Goal: Task Accomplishment & Management: Complete application form

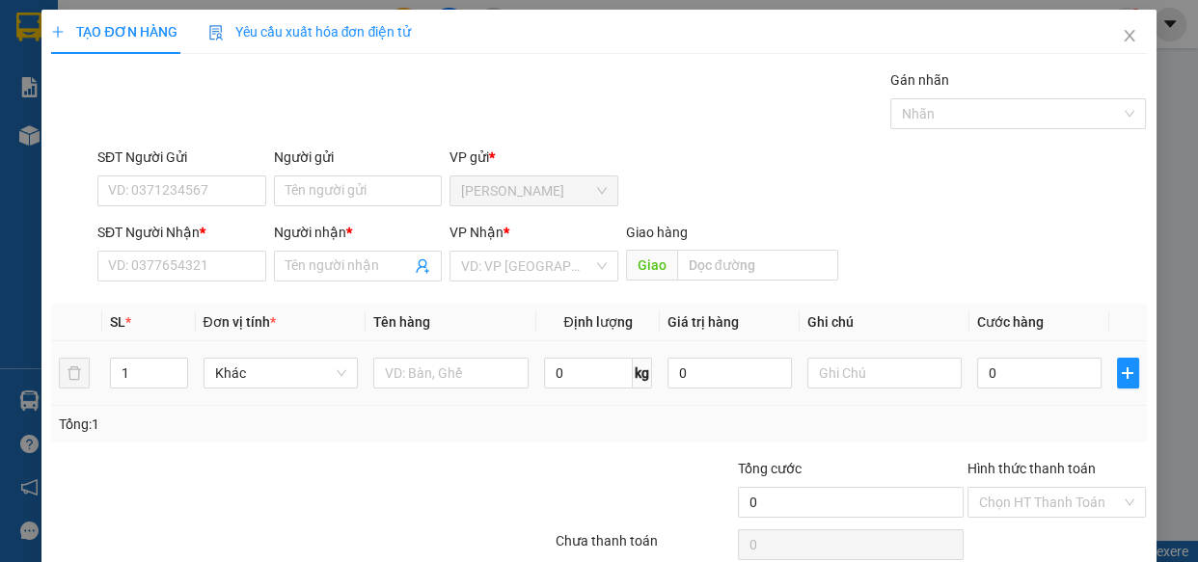
click at [0, 348] on div "TẠO ĐƠN HÀNG Yêu cầu xuất hóa đơn điện tử Transit Pickup Surcharge Ids Transit …" at bounding box center [599, 281] width 1198 height 562
type input "2"
click at [179, 191] on input "SĐT Người Gửi" at bounding box center [181, 191] width 169 height 31
click at [170, 186] on input "SĐT Người Gửi" at bounding box center [181, 191] width 169 height 31
type input "0"
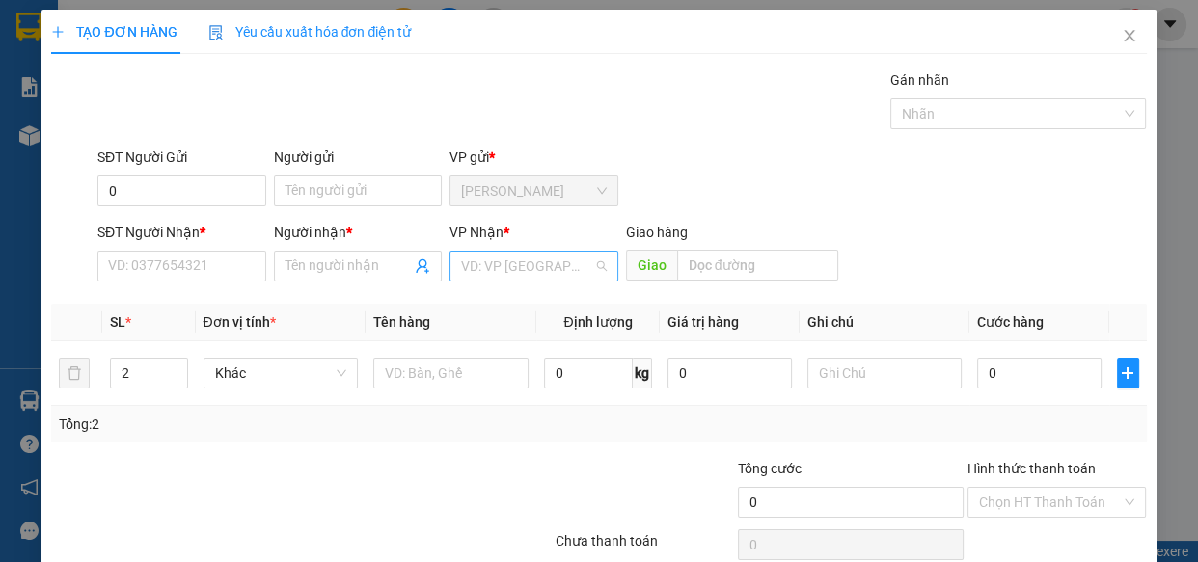
click at [546, 267] on input "search" at bounding box center [527, 266] width 132 height 29
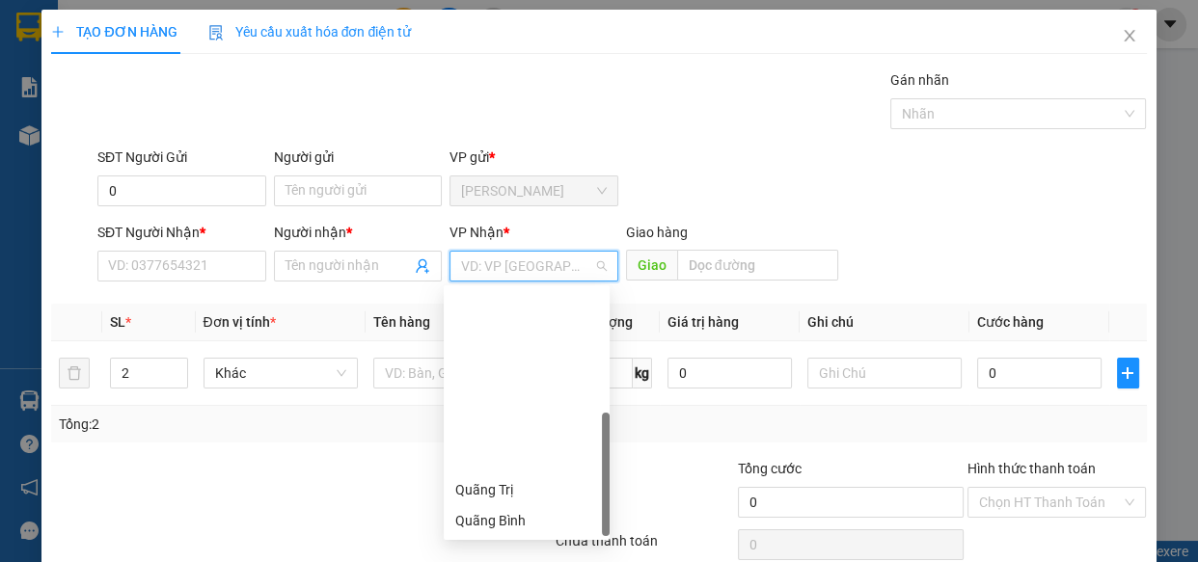
scroll to position [215, 0]
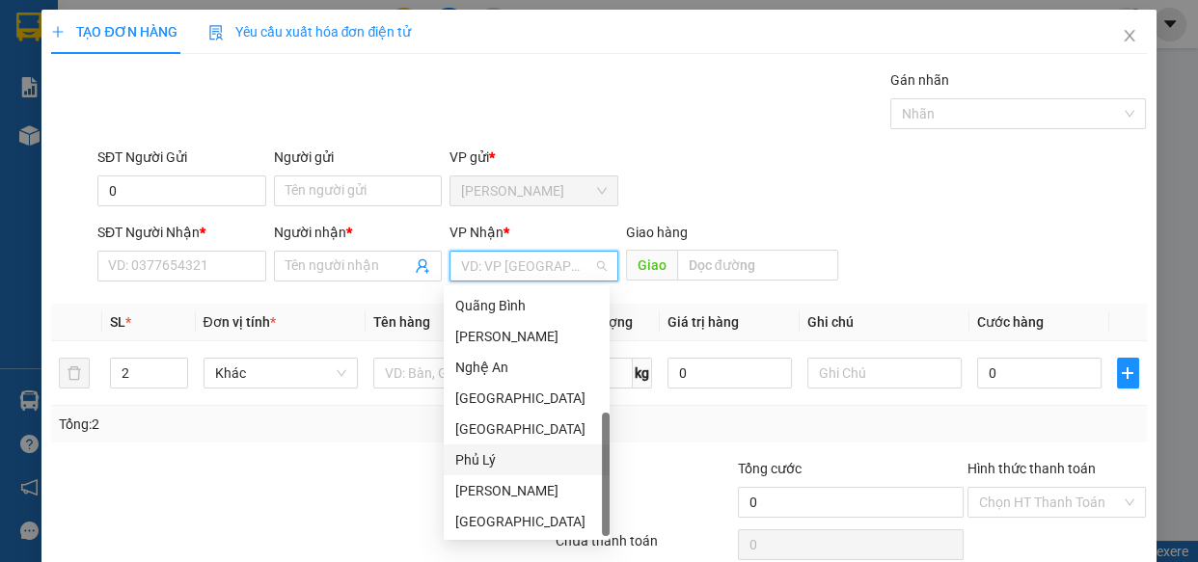
click at [474, 466] on div "Phủ Lý" at bounding box center [526, 459] width 143 height 21
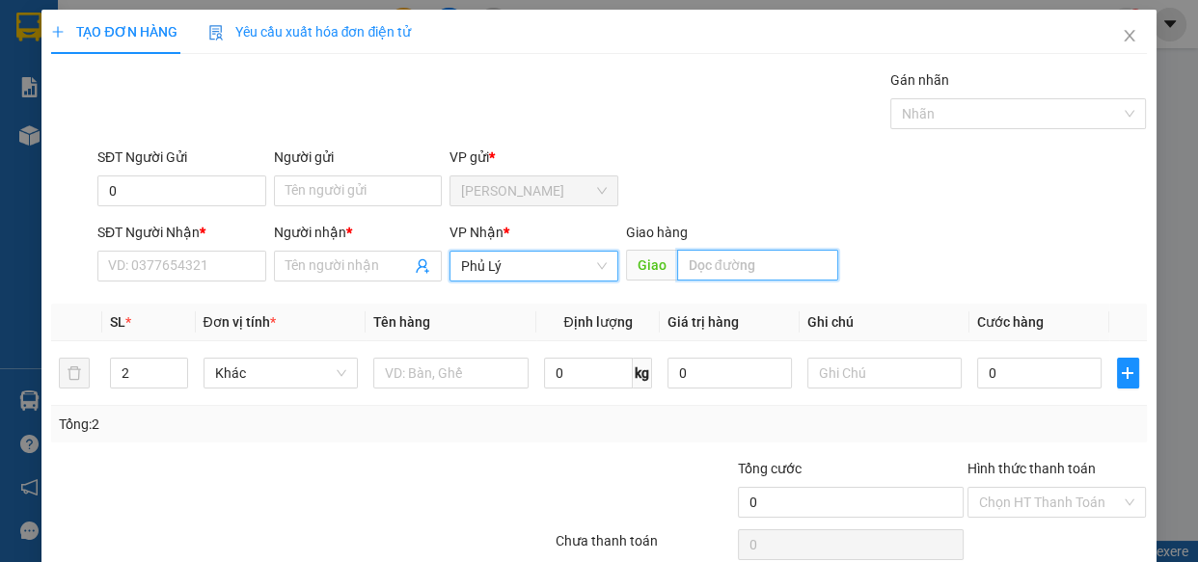
drag, startPoint x: 729, startPoint y: 279, endPoint x: 665, endPoint y: 289, distance: 64.5
click at [727, 280] on input "text" at bounding box center [757, 265] width 161 height 31
type input "CV ĐỒNG VĂN"
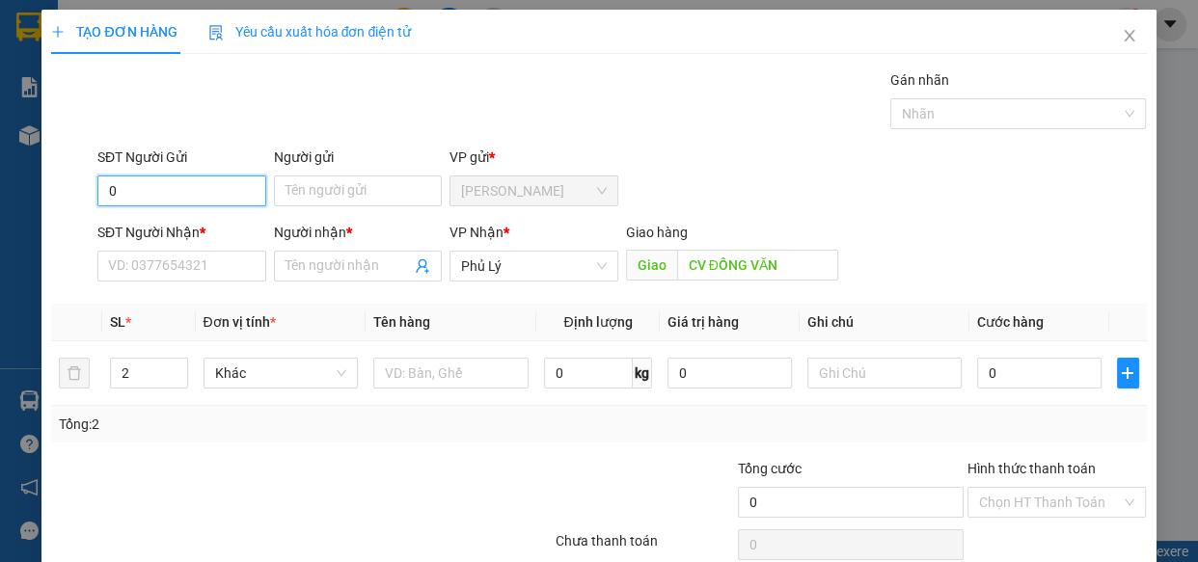
click at [183, 187] on input "0" at bounding box center [181, 191] width 169 height 31
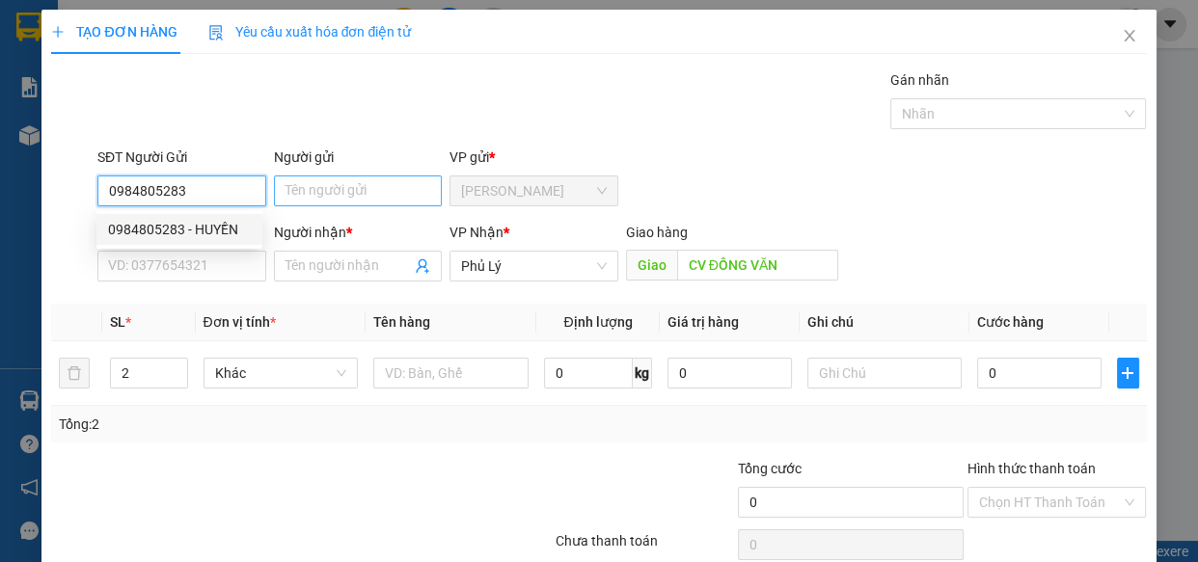
type input "0984805283"
click at [306, 189] on input "Người gửi" at bounding box center [358, 191] width 169 height 31
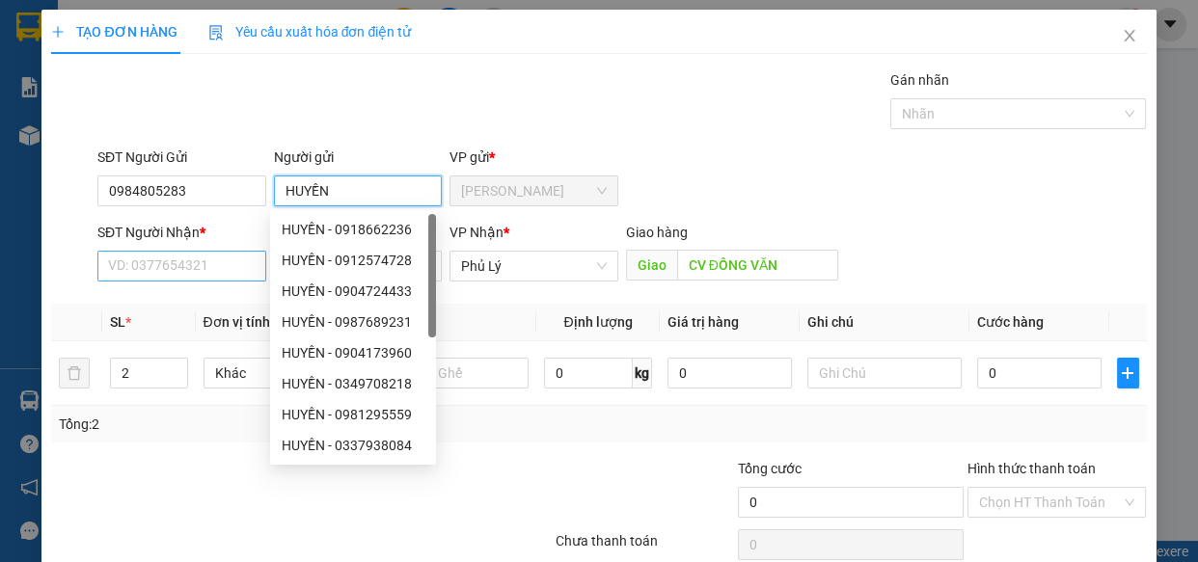
type input "HUYỀN"
click at [202, 267] on input "SĐT Người Nhận *" at bounding box center [181, 266] width 169 height 31
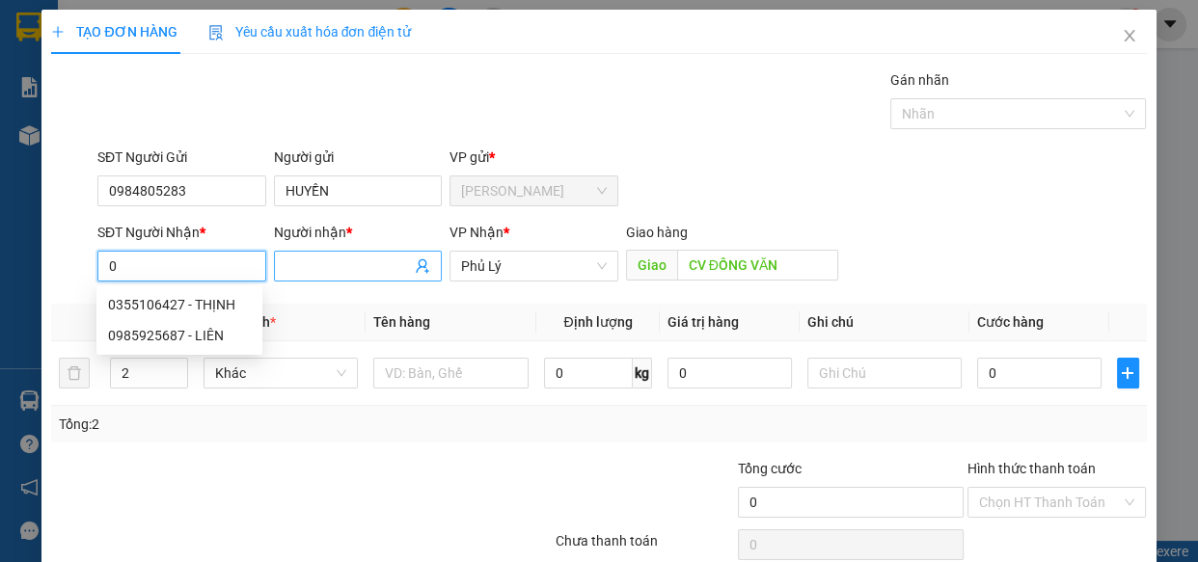
type input "0"
click at [311, 267] on input "Người nhận *" at bounding box center [348, 266] width 126 height 21
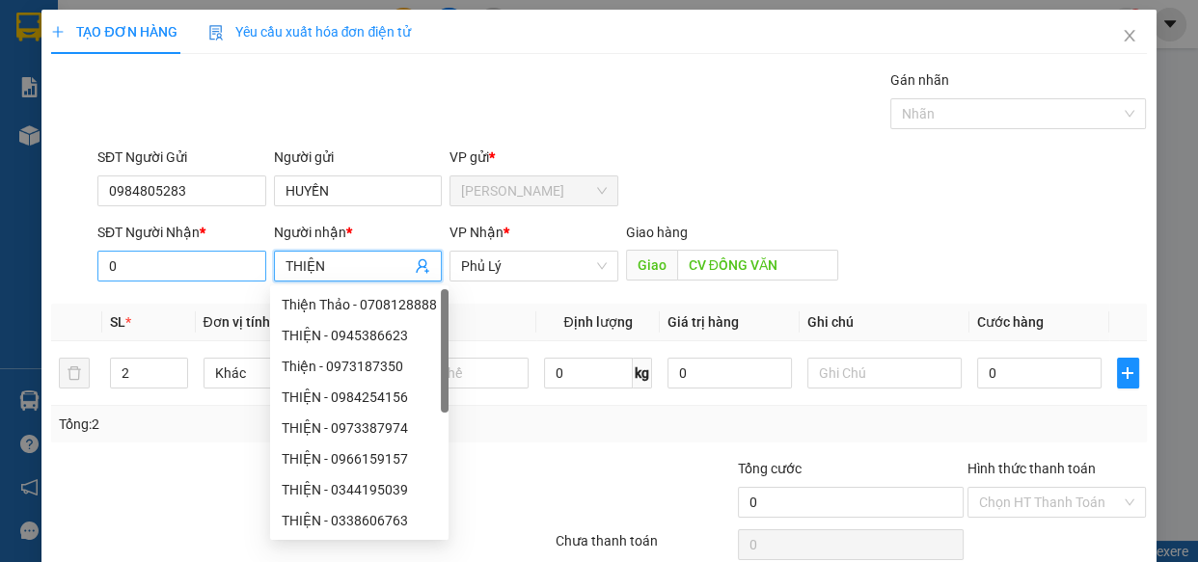
type input "THIỆN"
click at [174, 260] on input "0" at bounding box center [181, 266] width 169 height 31
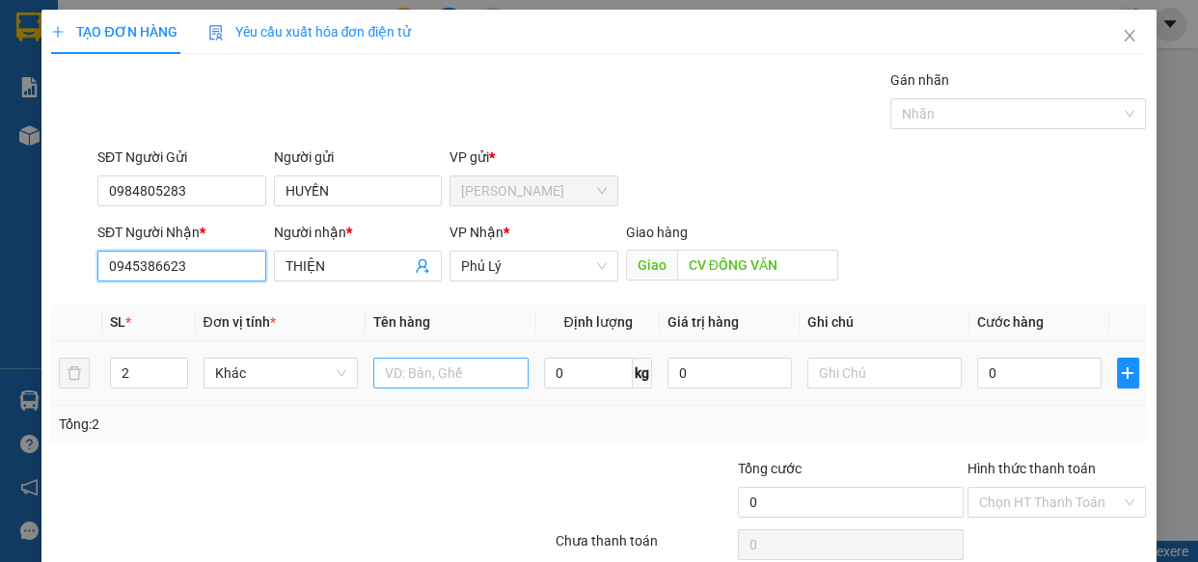
type input "0945386623"
click at [418, 365] on input "text" at bounding box center [450, 373] width 155 height 31
type input "2T GIẤY SR 78KG"
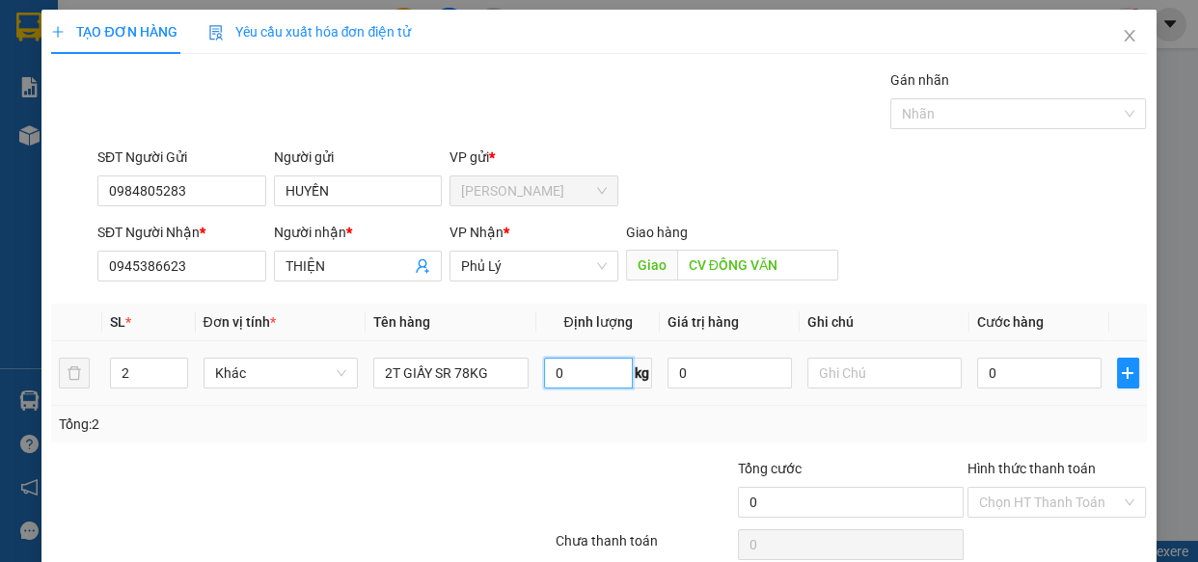
click at [562, 382] on input "0" at bounding box center [588, 373] width 89 height 31
type input "78"
click at [1018, 365] on input "0" at bounding box center [1039, 373] width 124 height 31
type input "6"
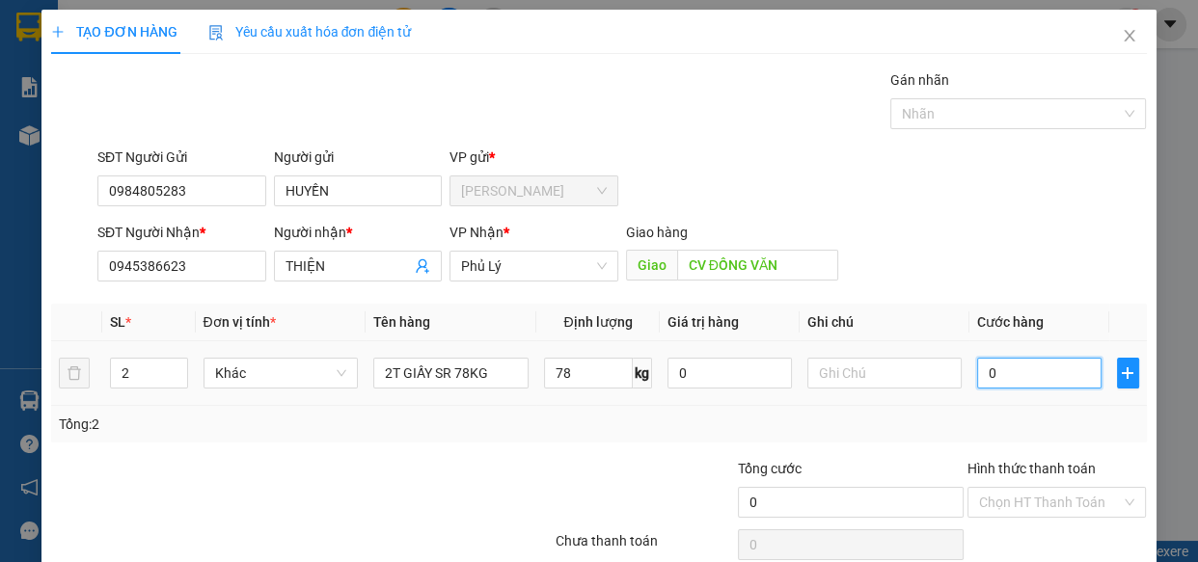
type input "6"
type input "62"
type input "620"
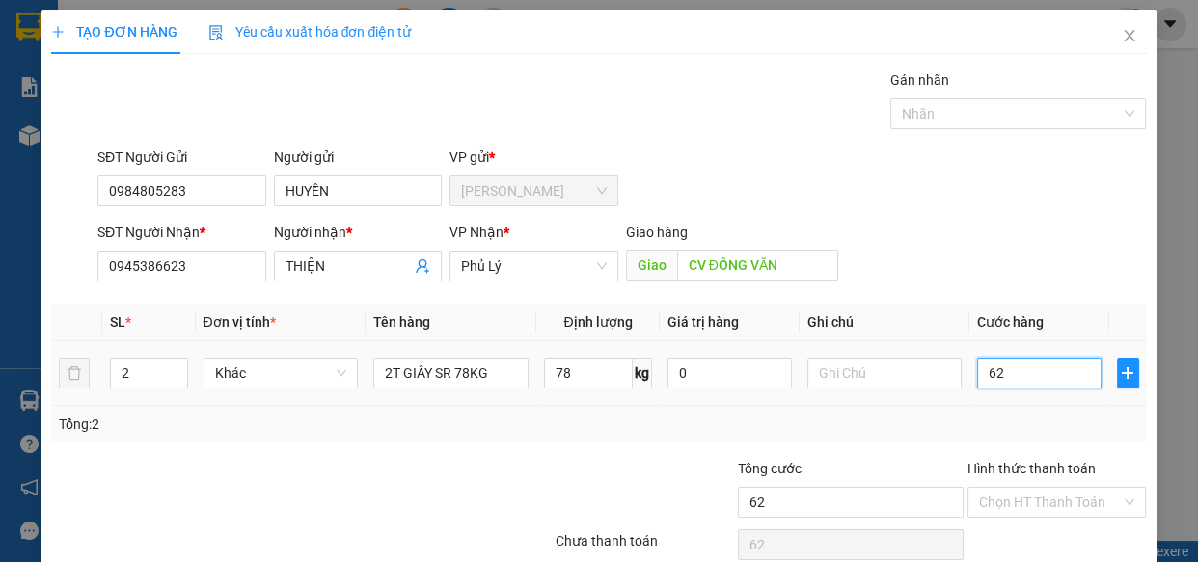
type input "620"
type input "6.200"
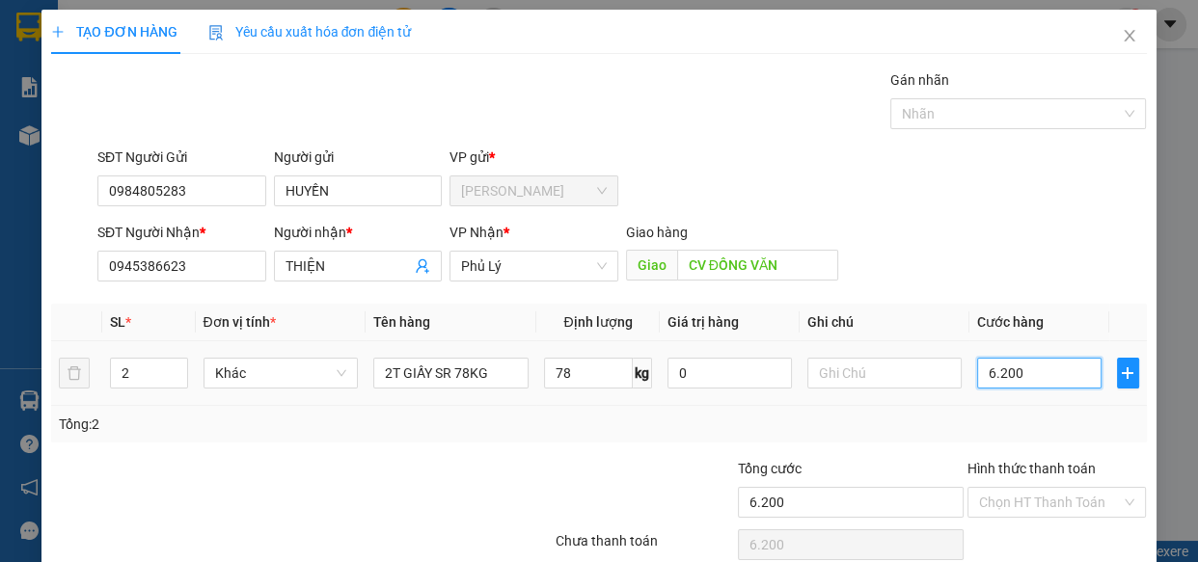
type input "62.000"
type input "620.000"
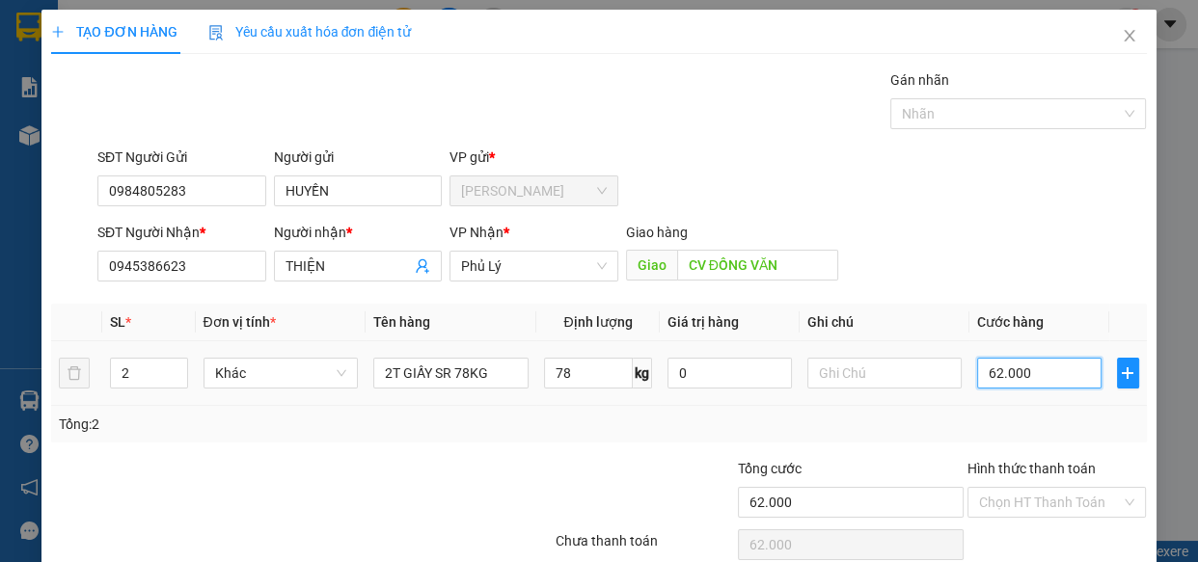
type input "620.000"
click at [983, 508] on input "Hình thức thanh toán" at bounding box center [1050, 502] width 143 height 29
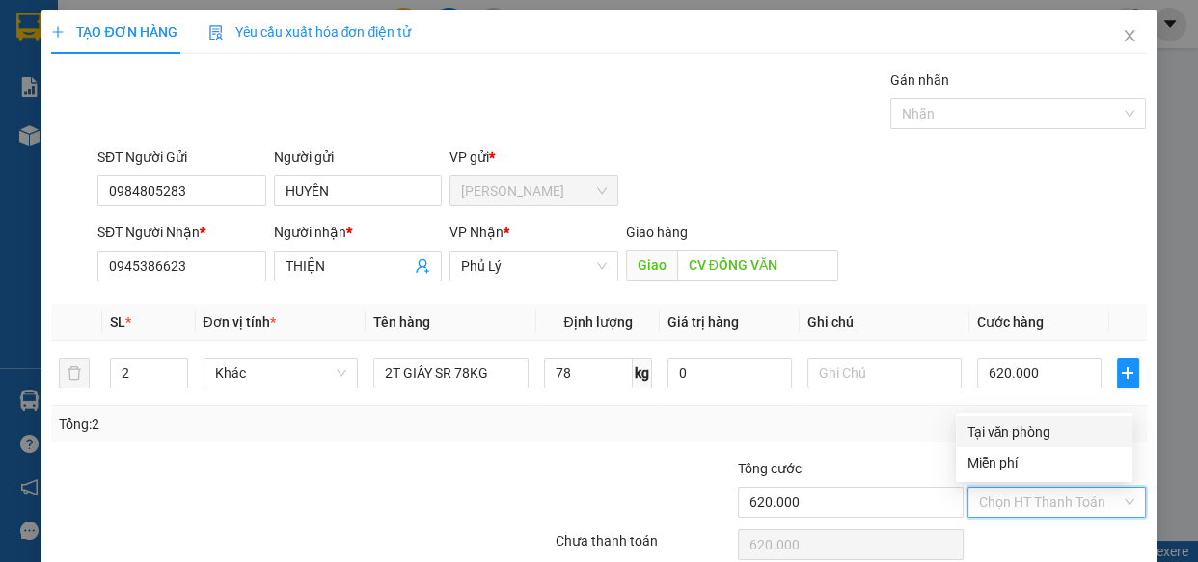
drag, startPoint x: 991, startPoint y: 432, endPoint x: 1022, endPoint y: 481, distance: 58.1
click at [992, 432] on div "Tại văn phòng" at bounding box center [1043, 431] width 153 height 21
type input "0"
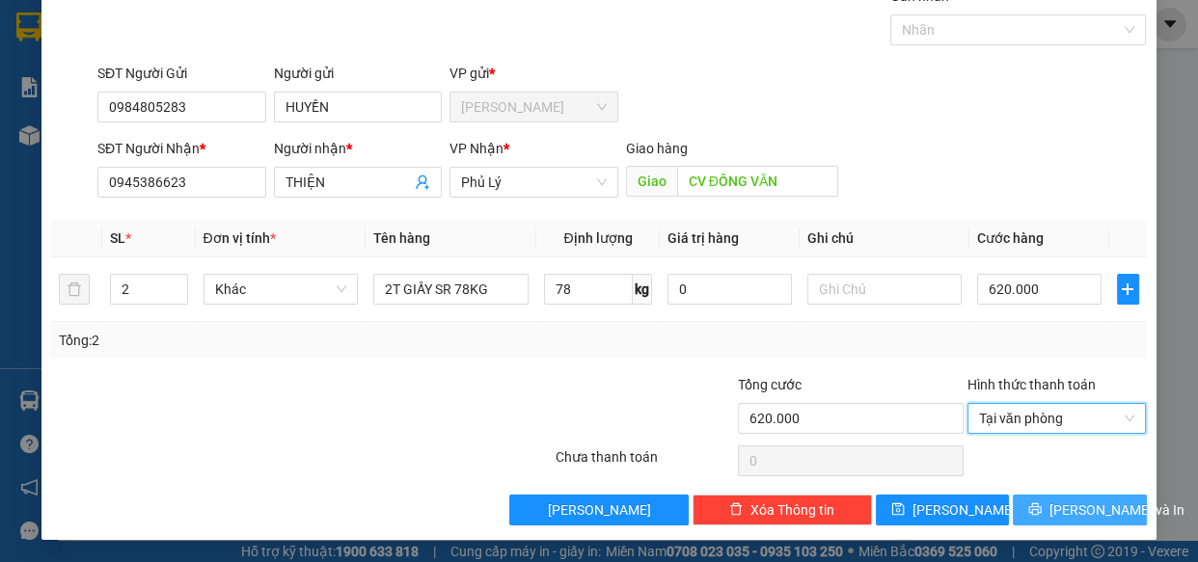
click at [1064, 508] on span "[PERSON_NAME] và In" at bounding box center [1116, 510] width 135 height 21
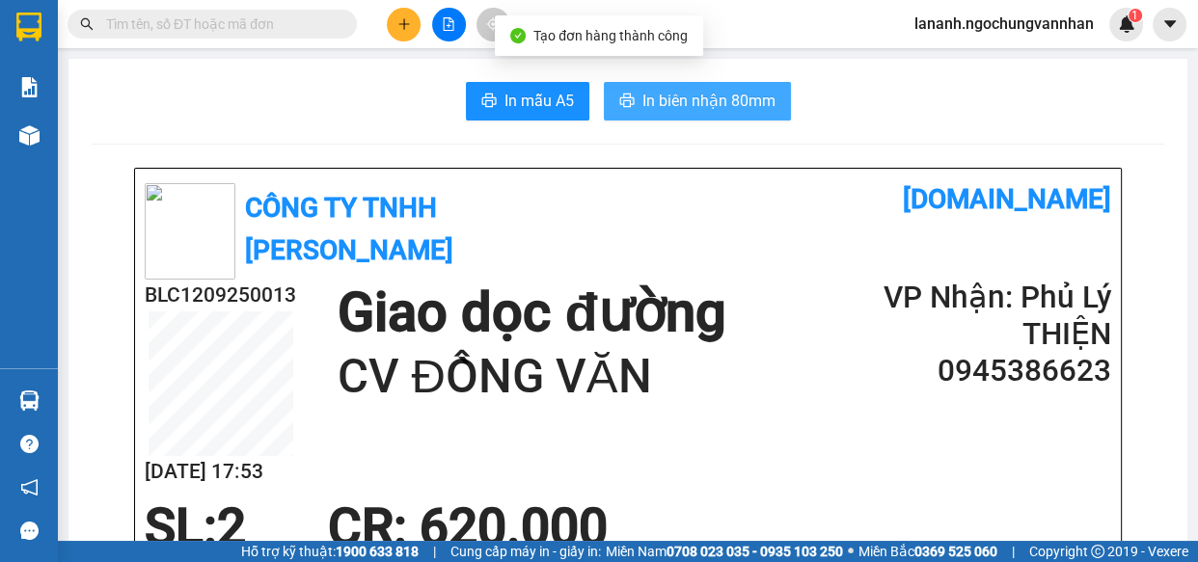
drag, startPoint x: 705, startPoint y: 89, endPoint x: 704, endPoint y: 101, distance: 12.6
click at [704, 97] on span "In biên nhận 80mm" at bounding box center [708, 101] width 133 height 24
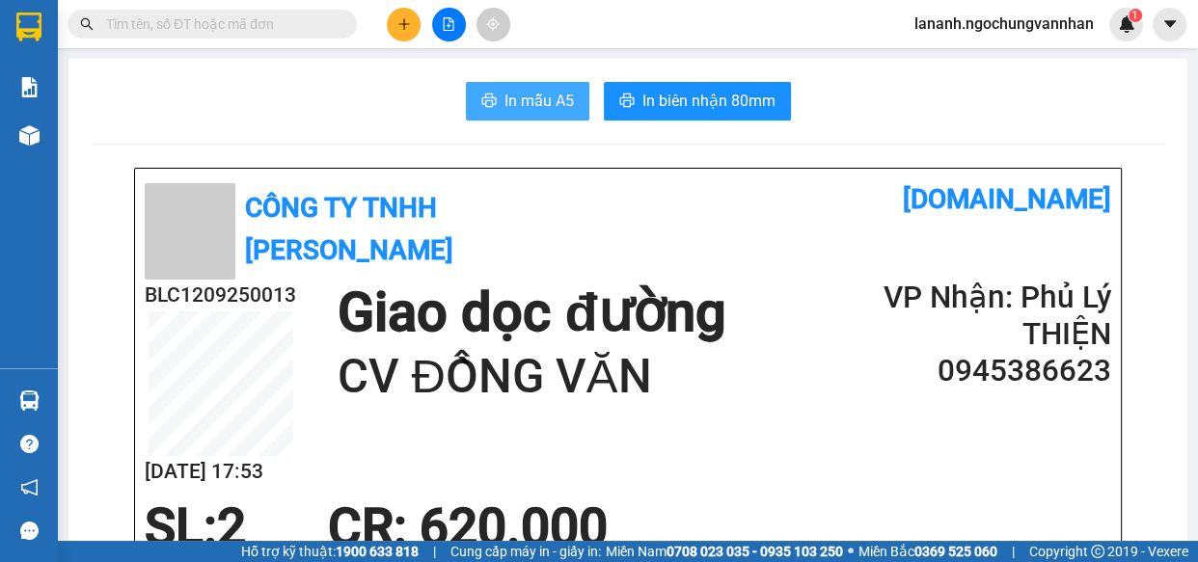
click at [560, 98] on span "In mẫu A5" at bounding box center [538, 101] width 69 height 24
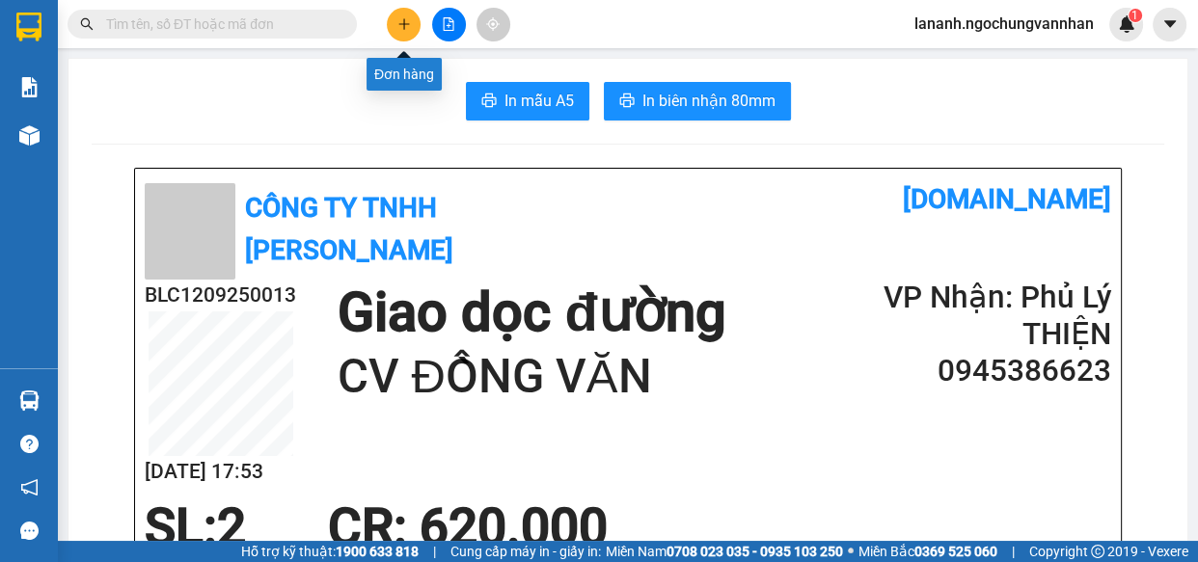
click at [398, 24] on icon "plus" at bounding box center [403, 23] width 11 height 1
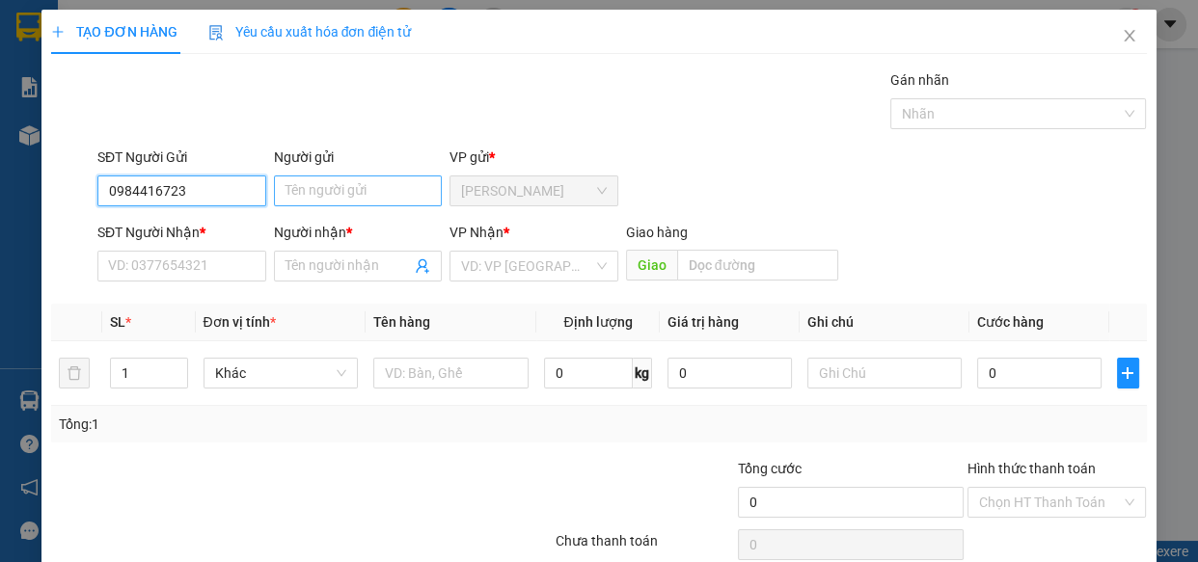
type input "0984416723"
click at [320, 188] on input "Người gửi" at bounding box center [358, 191] width 169 height 31
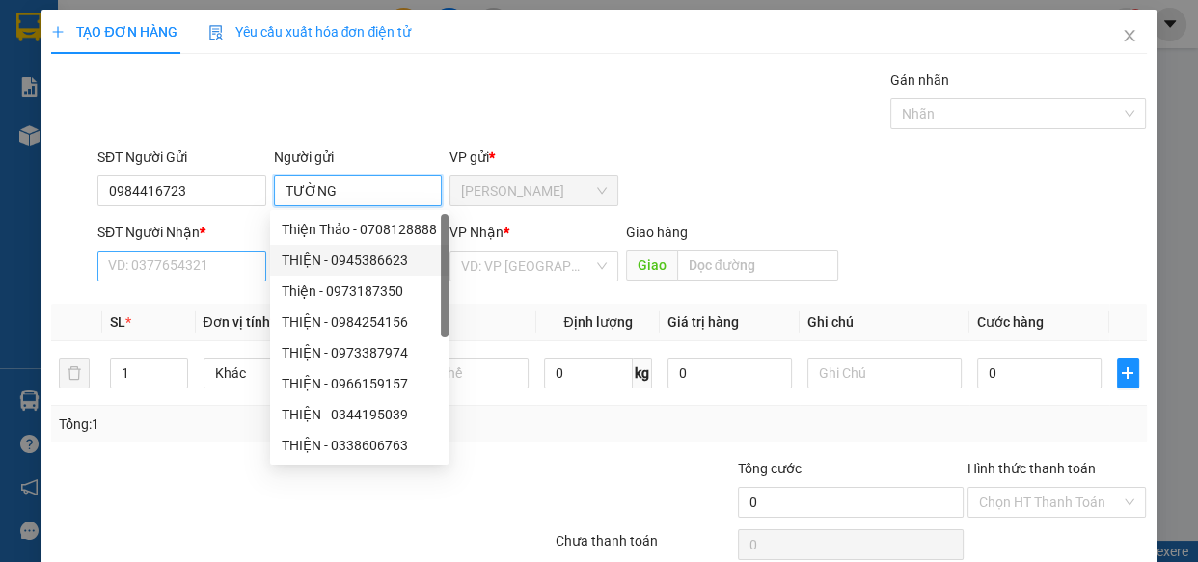
type input "TƯỜNG"
drag, startPoint x: 203, startPoint y: 257, endPoint x: 435, endPoint y: 269, distance: 231.8
click at [203, 257] on input "SĐT Người Nhận *" at bounding box center [181, 266] width 169 height 31
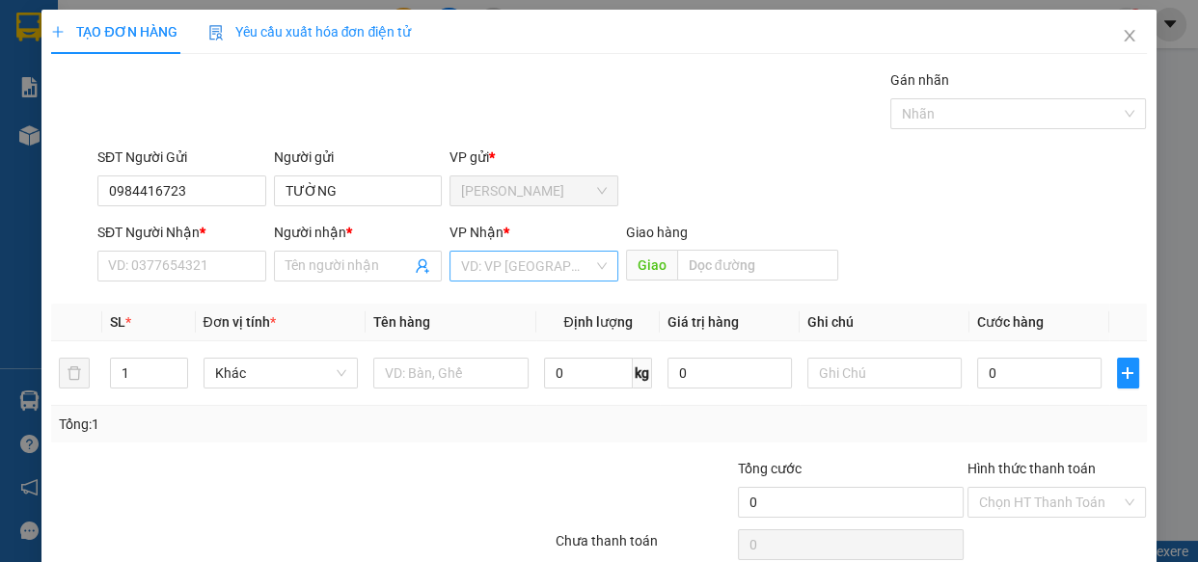
click at [540, 267] on input "search" at bounding box center [527, 266] width 132 height 29
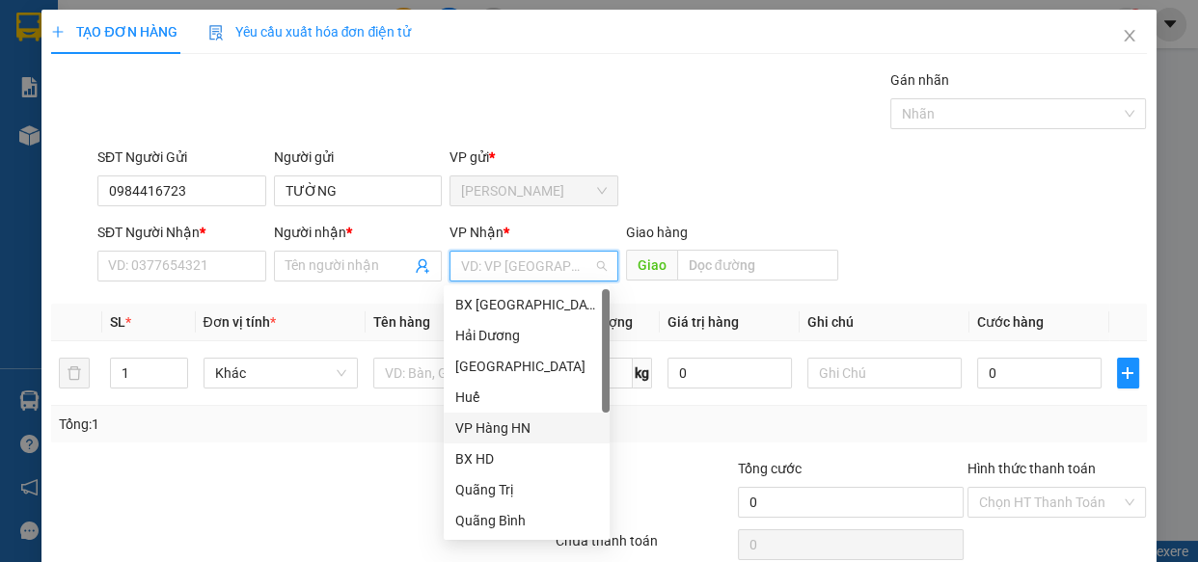
drag, startPoint x: 520, startPoint y: 430, endPoint x: 285, endPoint y: 414, distance: 234.9
click at [519, 430] on div "VP Hàng HN" at bounding box center [526, 428] width 143 height 21
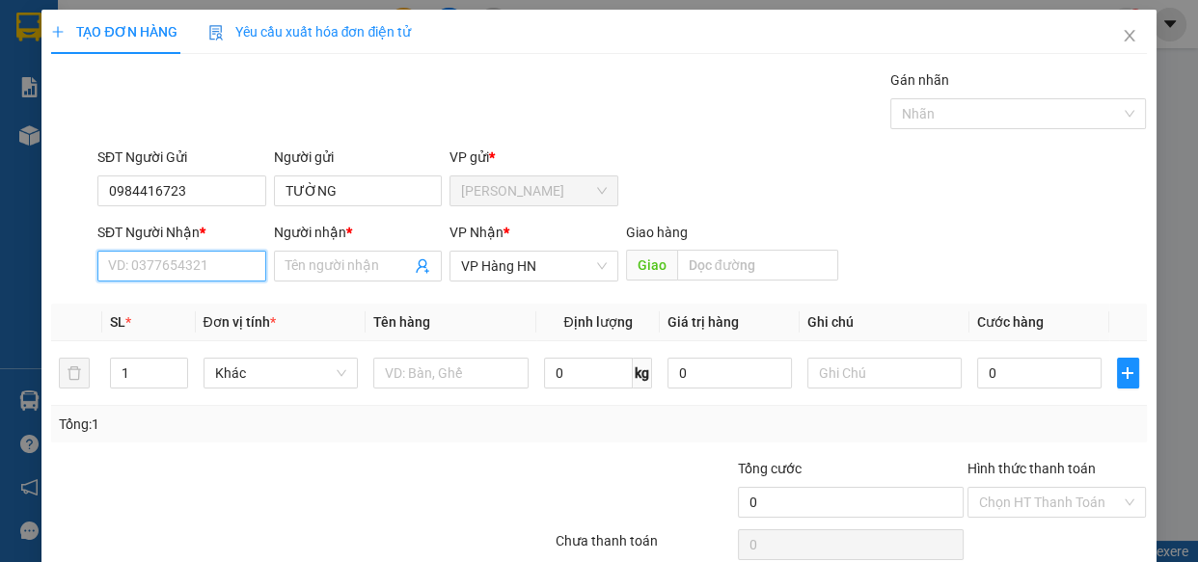
click at [164, 260] on input "SĐT Người Nhận *" at bounding box center [181, 266] width 169 height 31
click at [300, 264] on input "Người nhận *" at bounding box center [348, 266] width 126 height 21
type input "CÔ THIM"
click at [163, 268] on input "SĐT Người Nhận *" at bounding box center [181, 266] width 169 height 31
type input "0"
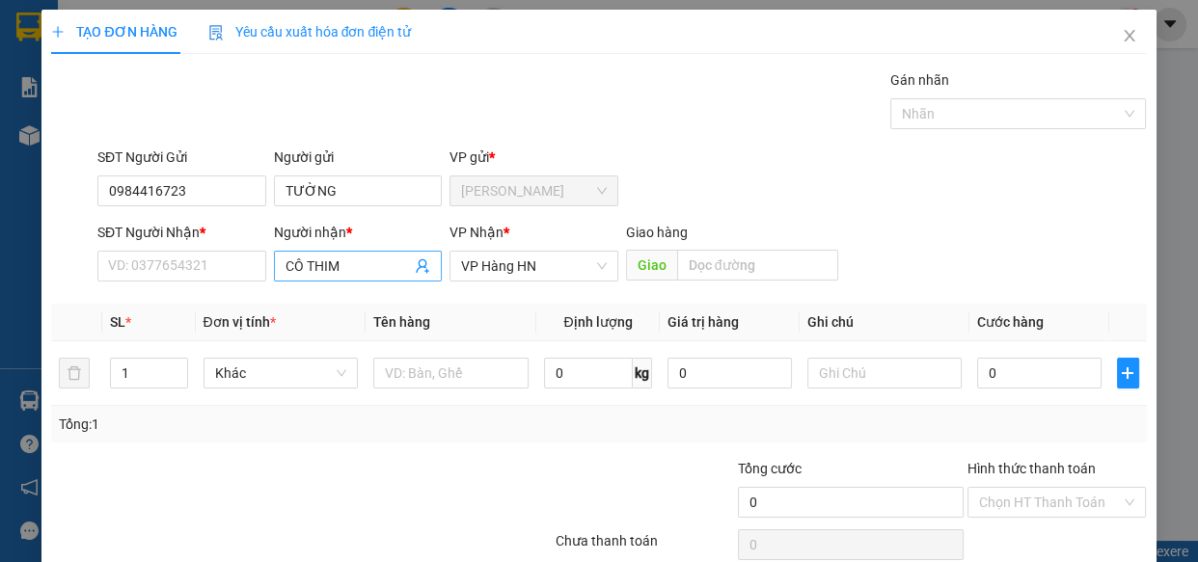
click at [350, 264] on input "CÔ THIM" at bounding box center [348, 266] width 126 height 21
type input "CÔ THIÊM"
click at [231, 274] on input "SĐT Người Nhận *" at bounding box center [181, 266] width 169 height 31
click at [156, 270] on input "0865823869" at bounding box center [181, 266] width 169 height 31
click at [193, 266] on input "0865832869" at bounding box center [181, 266] width 169 height 31
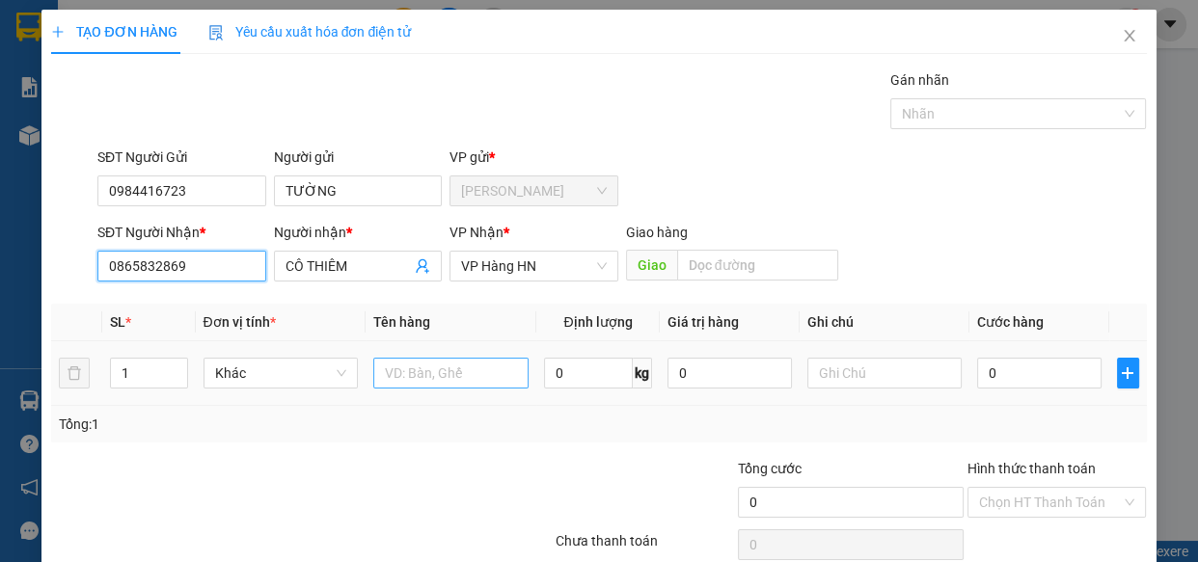
type input "0865832869"
click at [429, 373] on input "text" at bounding box center [450, 373] width 155 height 31
type input "1T GIẤY SR 18KG"
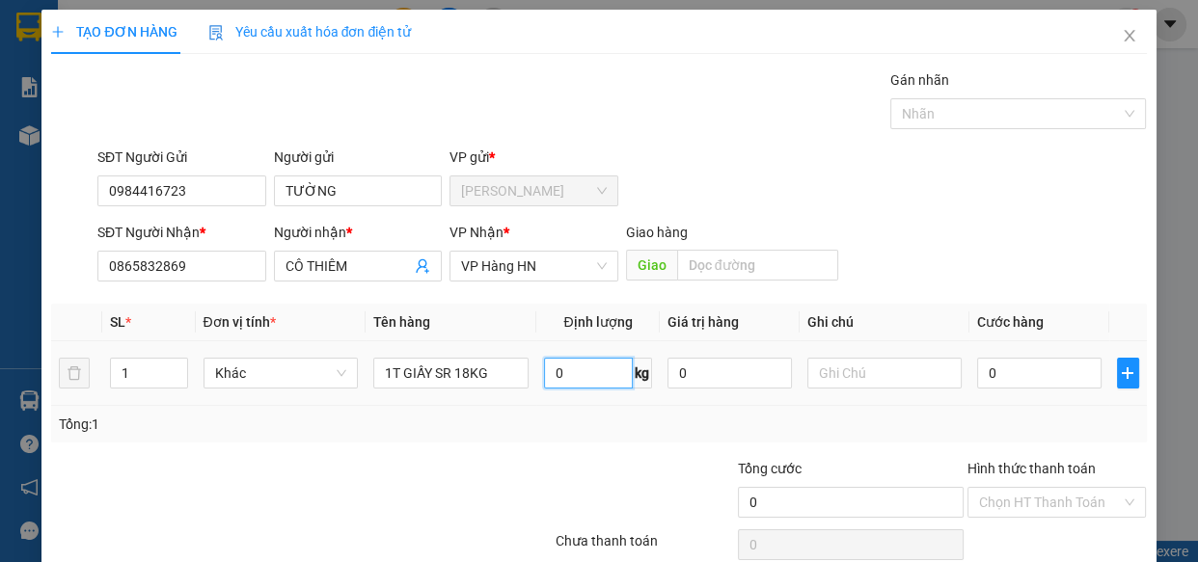
click at [562, 376] on input "0" at bounding box center [588, 373] width 89 height 31
type input "18"
click at [1006, 376] on input "0" at bounding box center [1039, 373] width 124 height 31
type input "1"
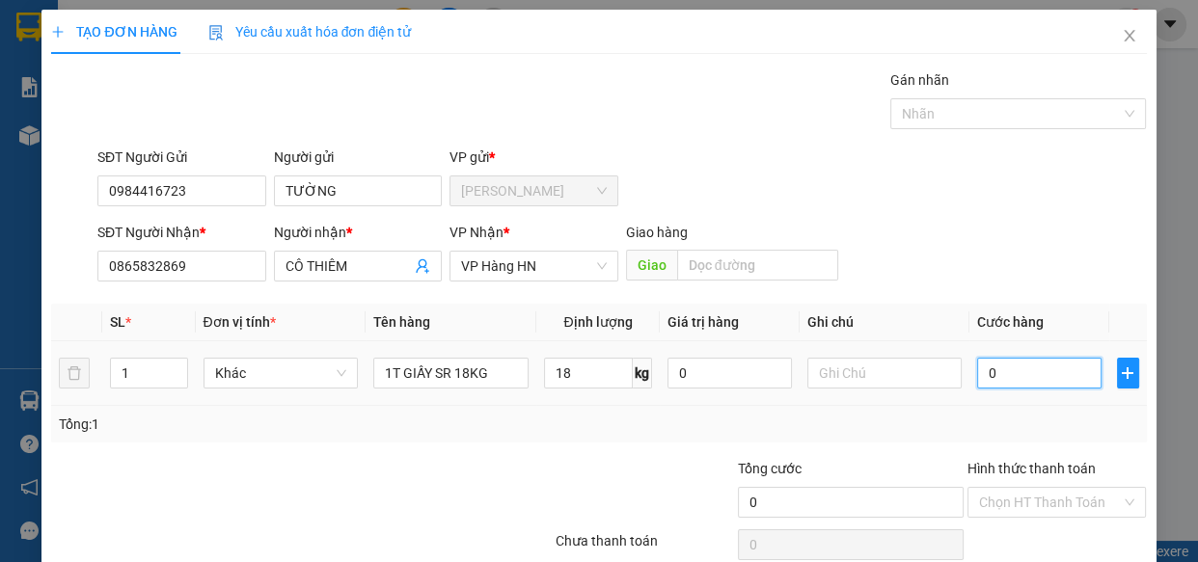
type input "1"
type input "14"
type input "140"
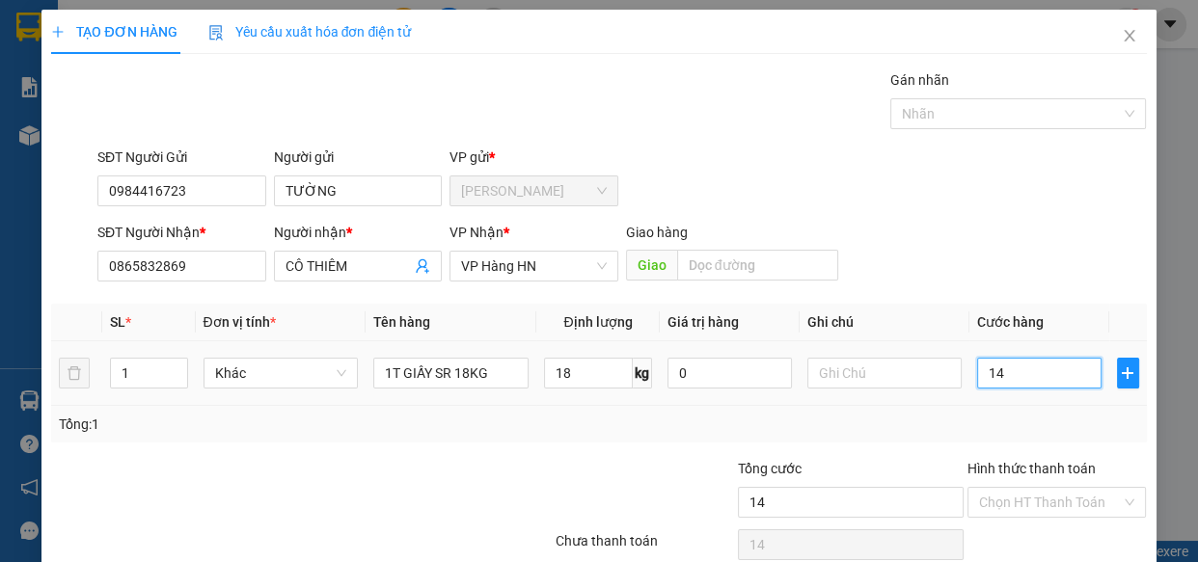
type input "140"
type input "1.400"
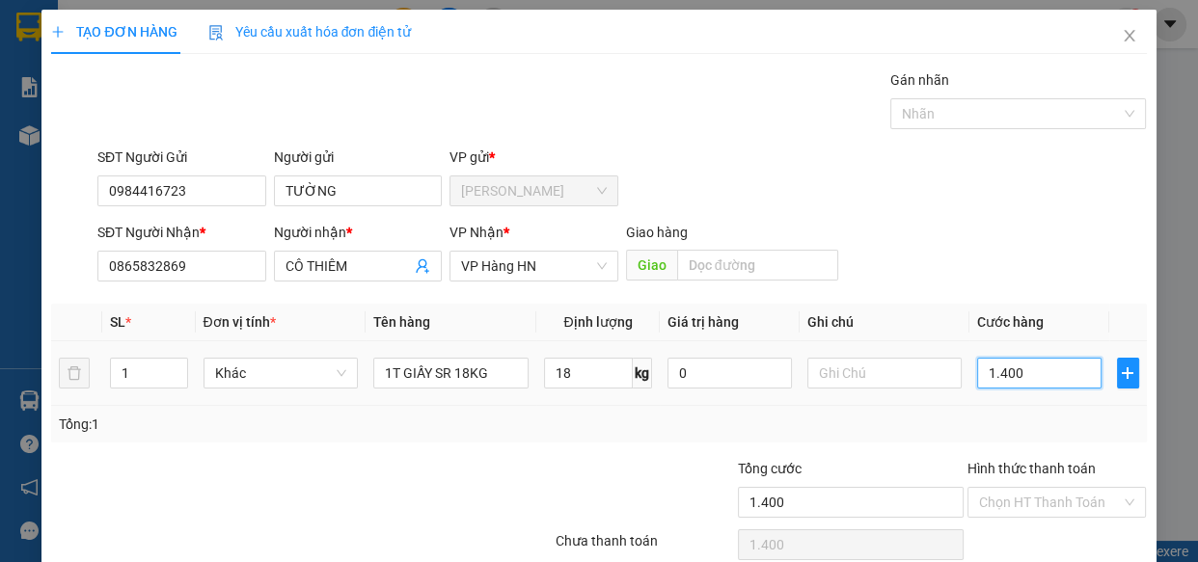
type input "14.000"
type input "140.000"
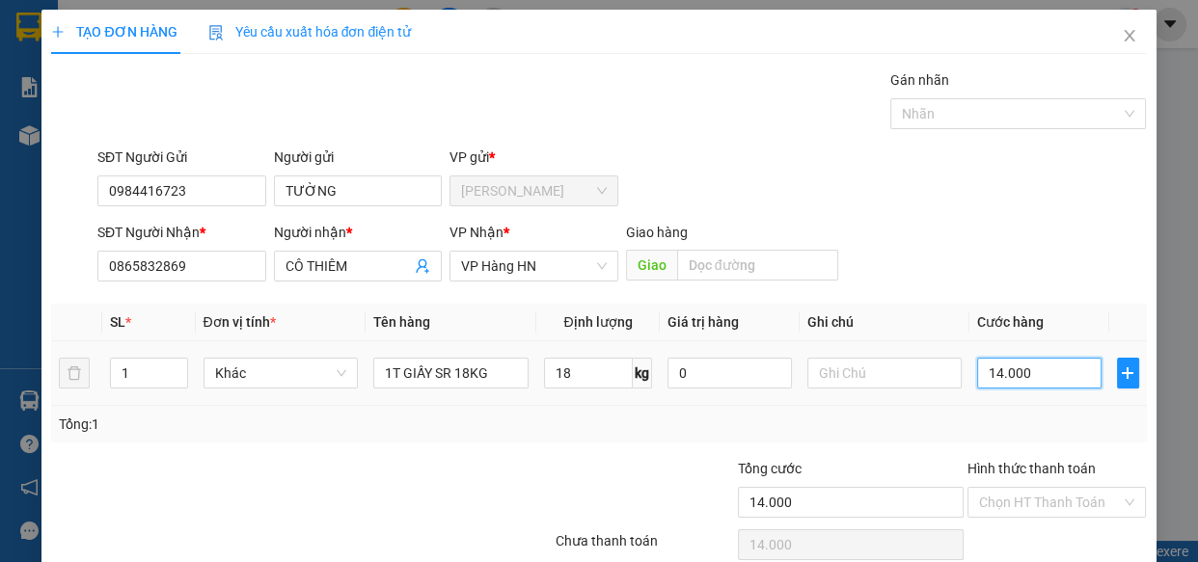
type input "140.000"
click at [847, 386] on input "text" at bounding box center [884, 373] width 155 height 31
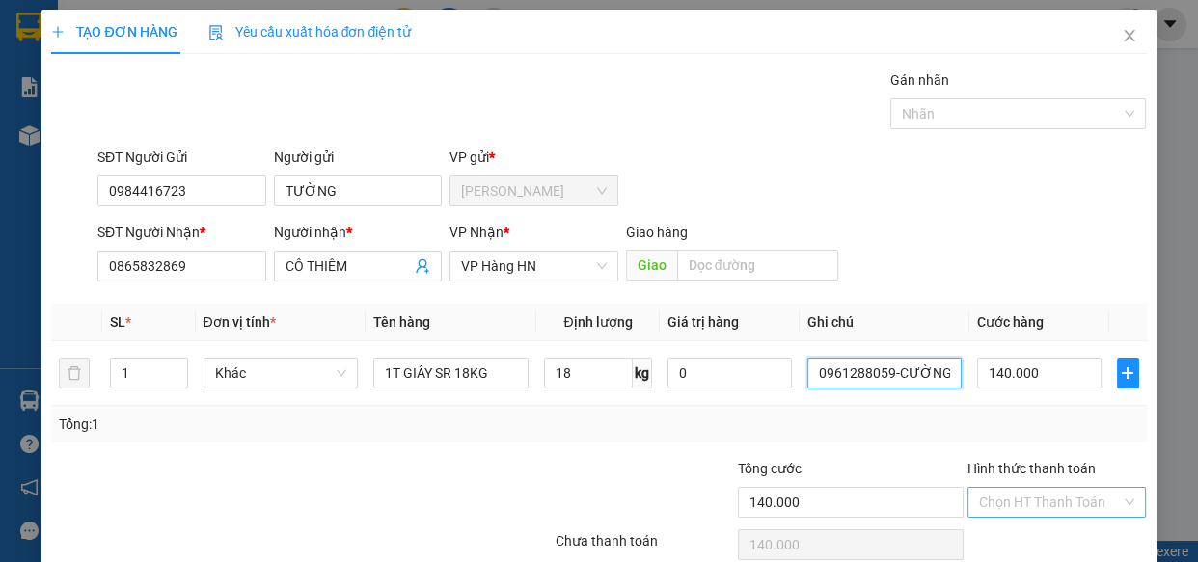
type input "0961288059-CƯỜNG"
click at [1018, 501] on input "Hình thức thanh toán" at bounding box center [1050, 502] width 143 height 29
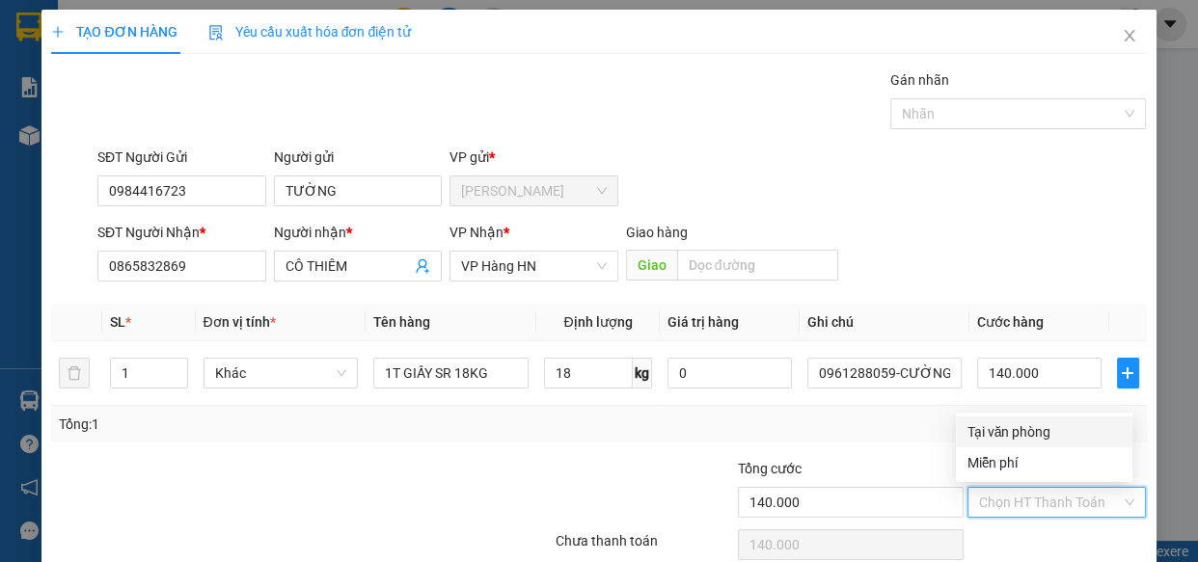
click at [982, 423] on div "Tại văn phòng" at bounding box center [1043, 431] width 153 height 21
type input "0"
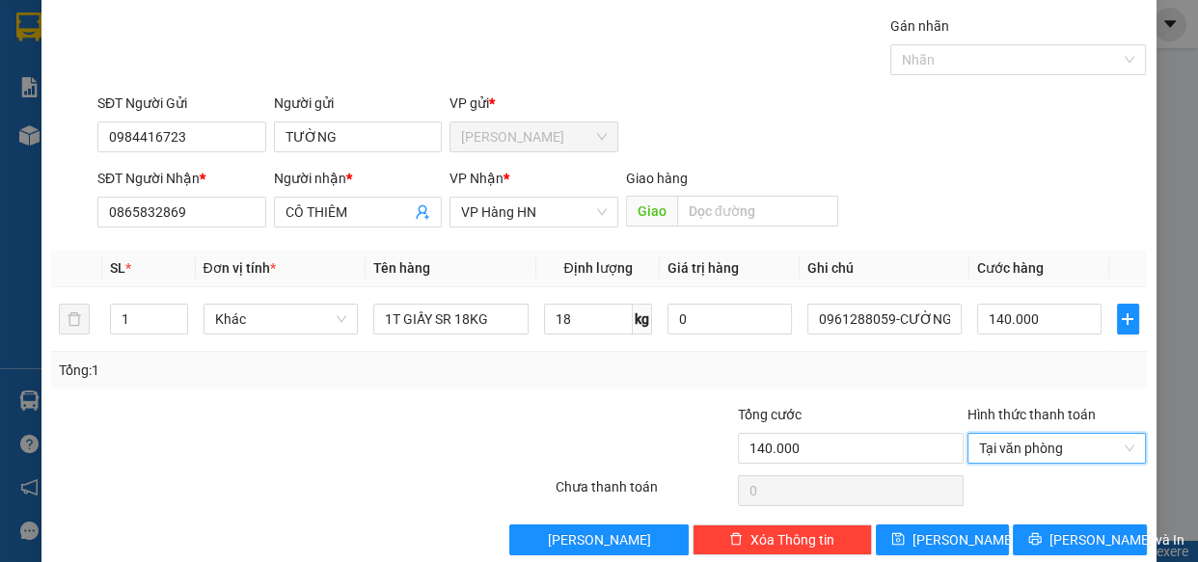
scroll to position [84, 0]
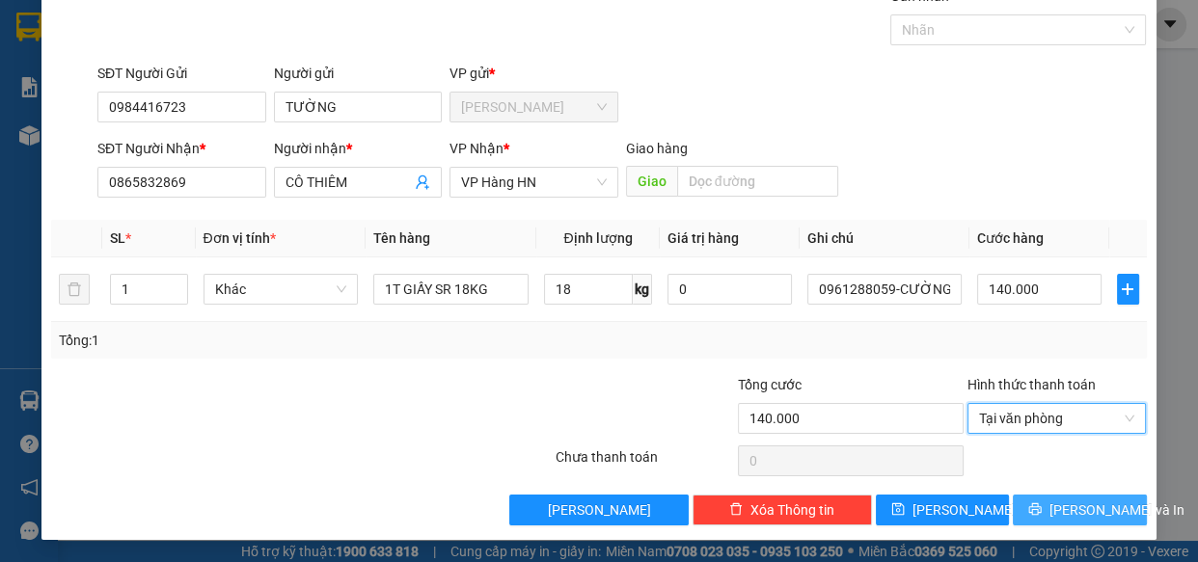
click at [1032, 501] on button "[PERSON_NAME] và In" at bounding box center [1079, 510] width 133 height 31
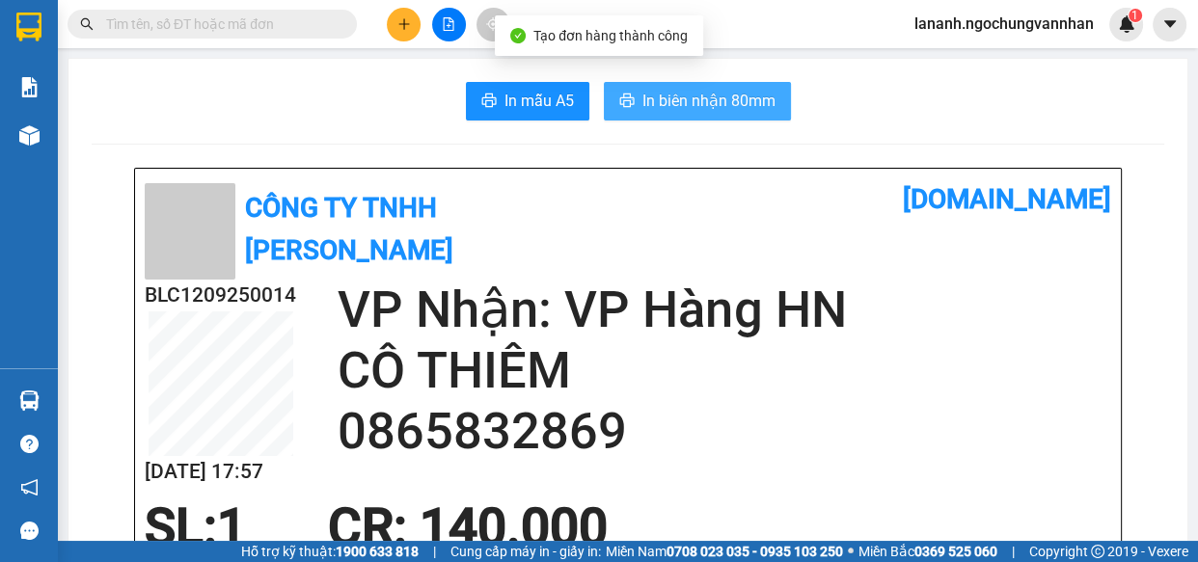
click at [619, 102] on icon "printer" at bounding box center [626, 101] width 14 height 14
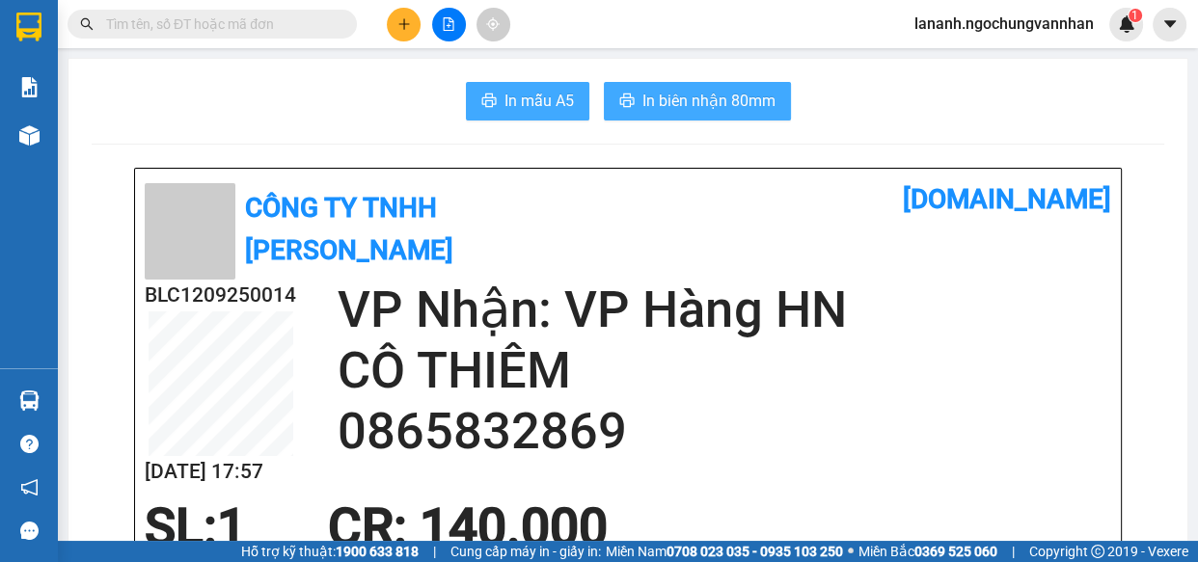
click at [492, 97] on button "In mẫu A5" at bounding box center [527, 101] width 123 height 39
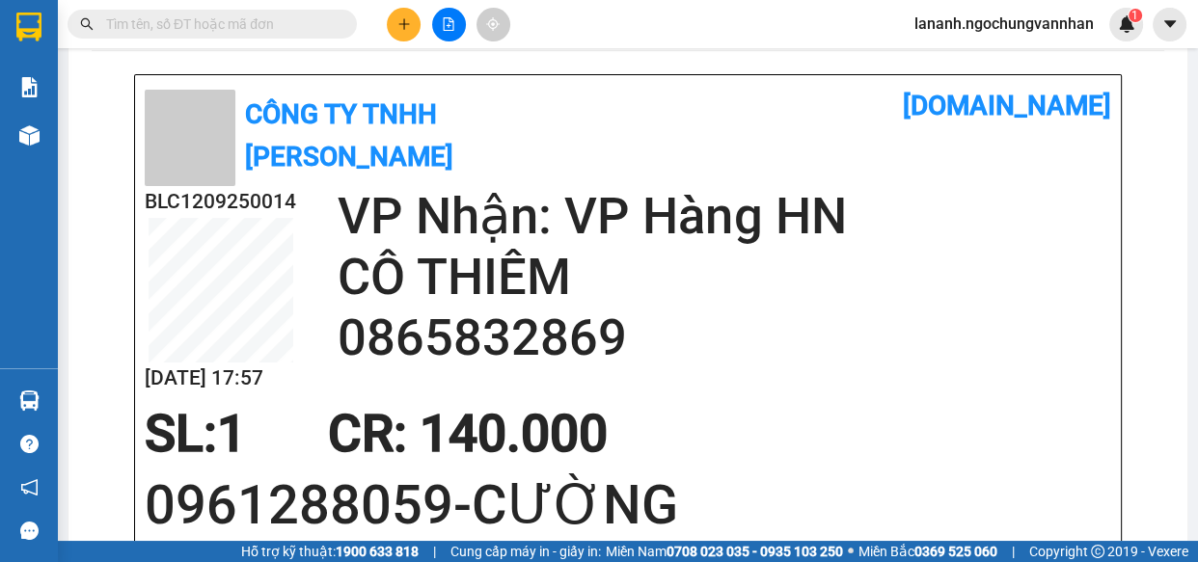
scroll to position [262, 0]
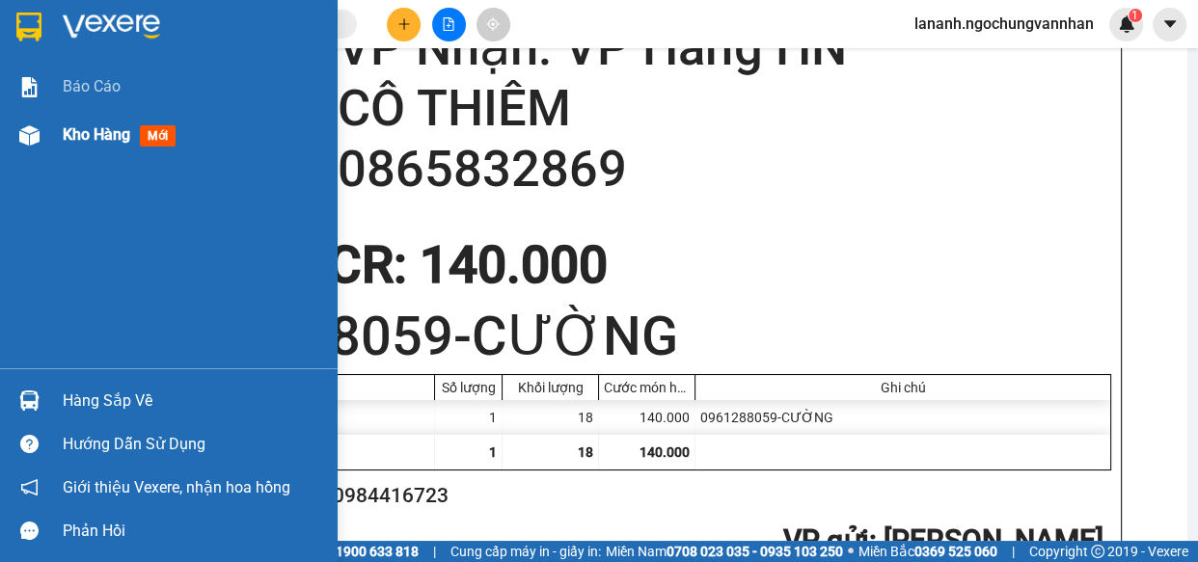
click at [111, 142] on span "Kho hàng" at bounding box center [97, 134] width 68 height 18
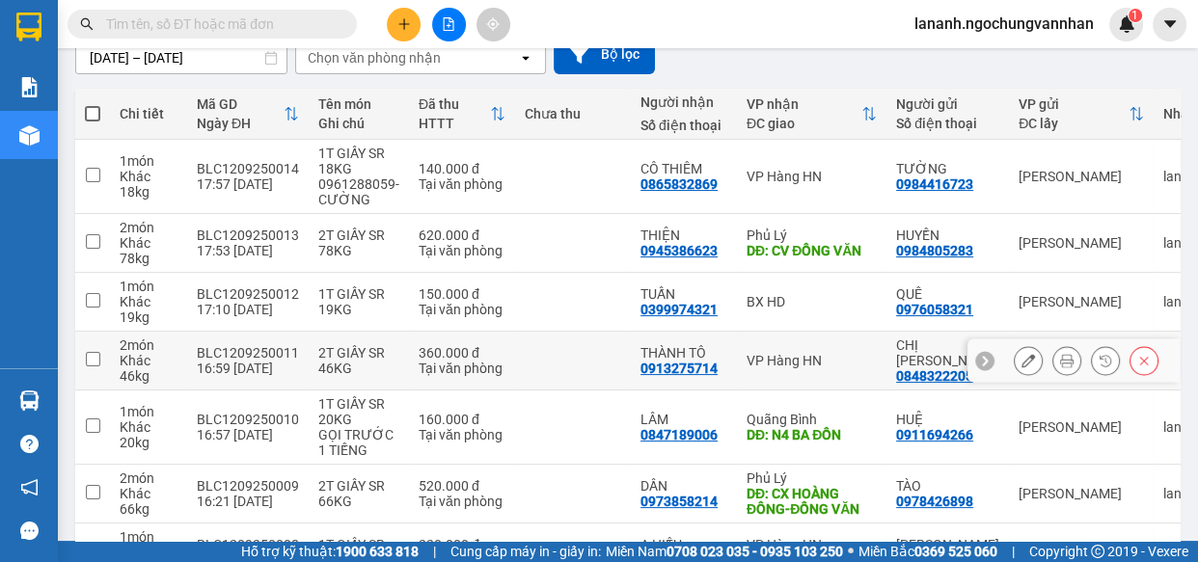
scroll to position [87, 0]
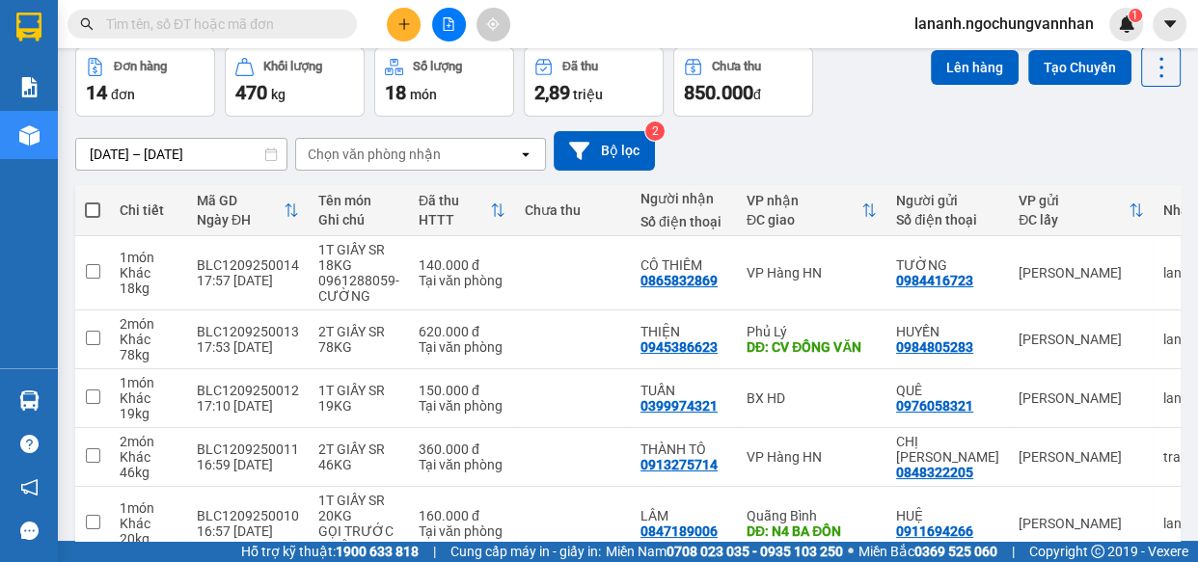
click at [867, 141] on div "[DATE] – [DATE] Press the down arrow key to interact with the calendar and sele…" at bounding box center [627, 151] width 1105 height 40
click at [724, 174] on div "[DATE] – [DATE] Press the down arrow key to interact with the calendar and sele…" at bounding box center [627, 151] width 1105 height 68
